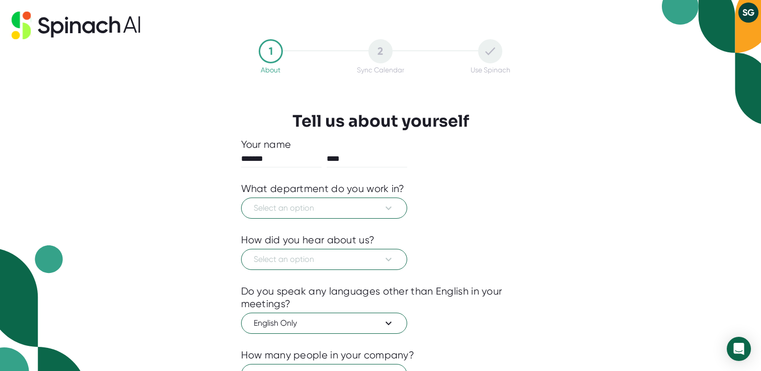
click at [384, 49] on div "2" at bounding box center [380, 51] width 24 height 24
click at [500, 52] on div at bounding box center [490, 51] width 24 height 24
click at [300, 216] on button "Select an option" at bounding box center [324, 208] width 166 height 21
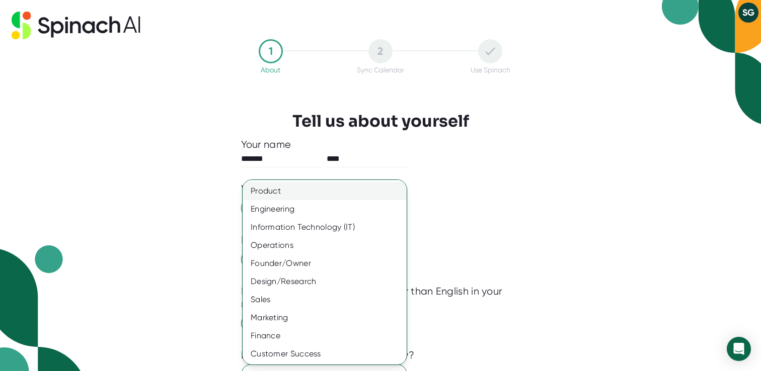
click at [323, 185] on div "Product" at bounding box center [324, 191] width 164 height 18
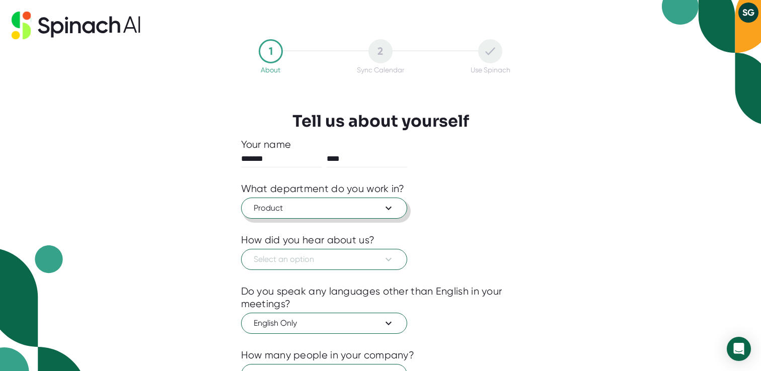
scroll to position [85, 0]
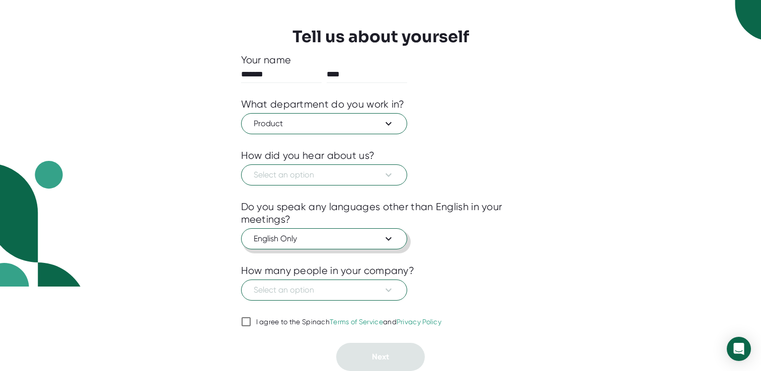
click at [353, 241] on span "English Only" at bounding box center [324, 239] width 141 height 12
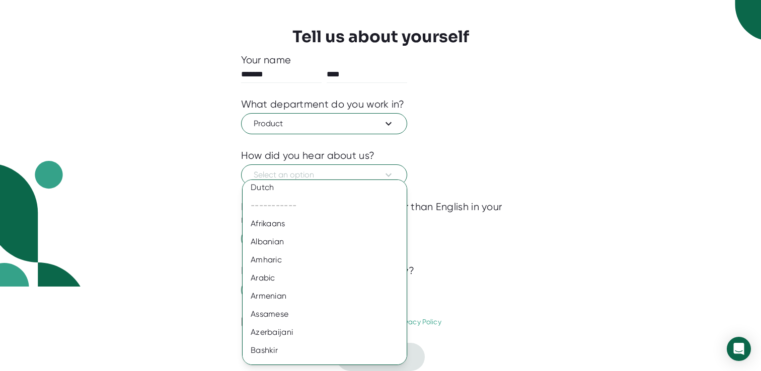
scroll to position [0, 0]
click at [448, 253] on div at bounding box center [380, 185] width 761 height 371
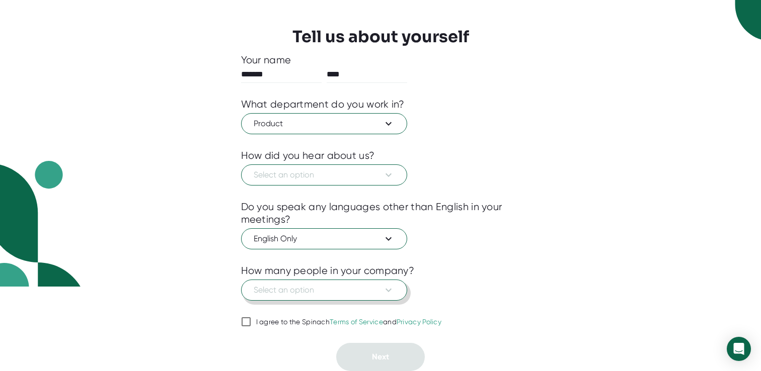
click at [364, 285] on span "Select an option" at bounding box center [324, 290] width 141 height 12
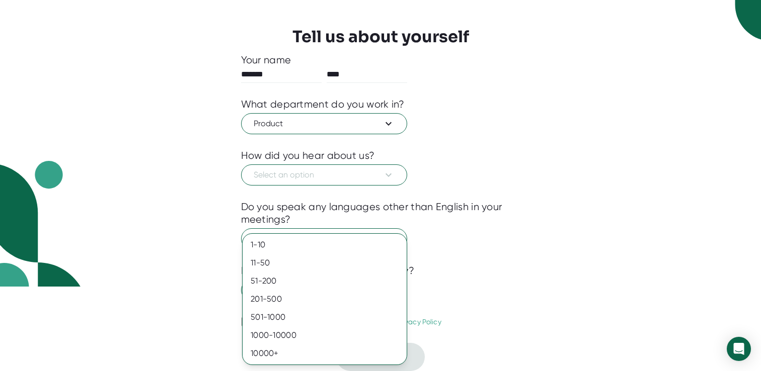
click at [456, 250] on div at bounding box center [380, 185] width 761 height 371
